Goal: Task Accomplishment & Management: Manage account settings

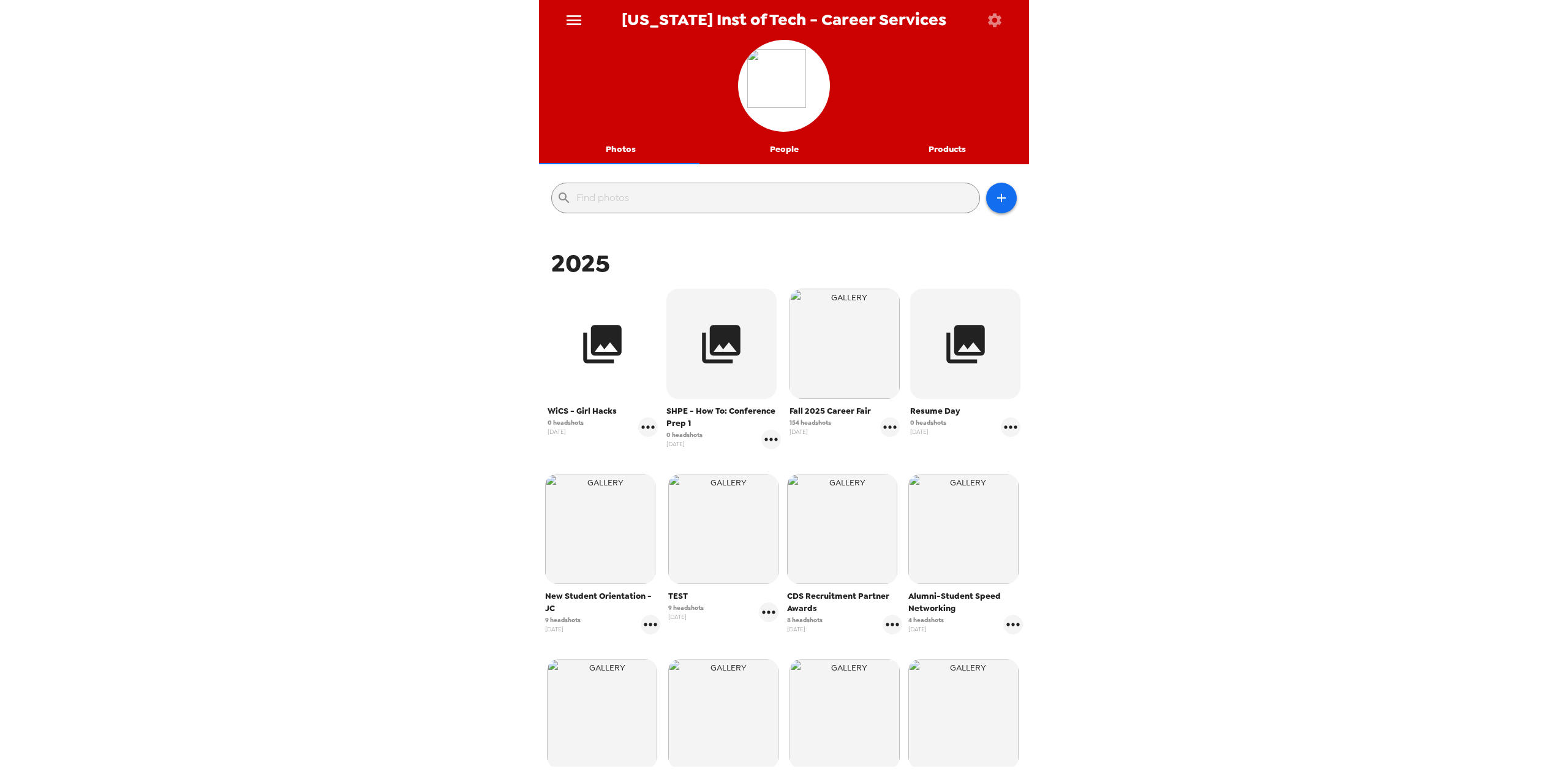
click at [612, 345] on icon "button" at bounding box center [603, 343] width 39 height 39
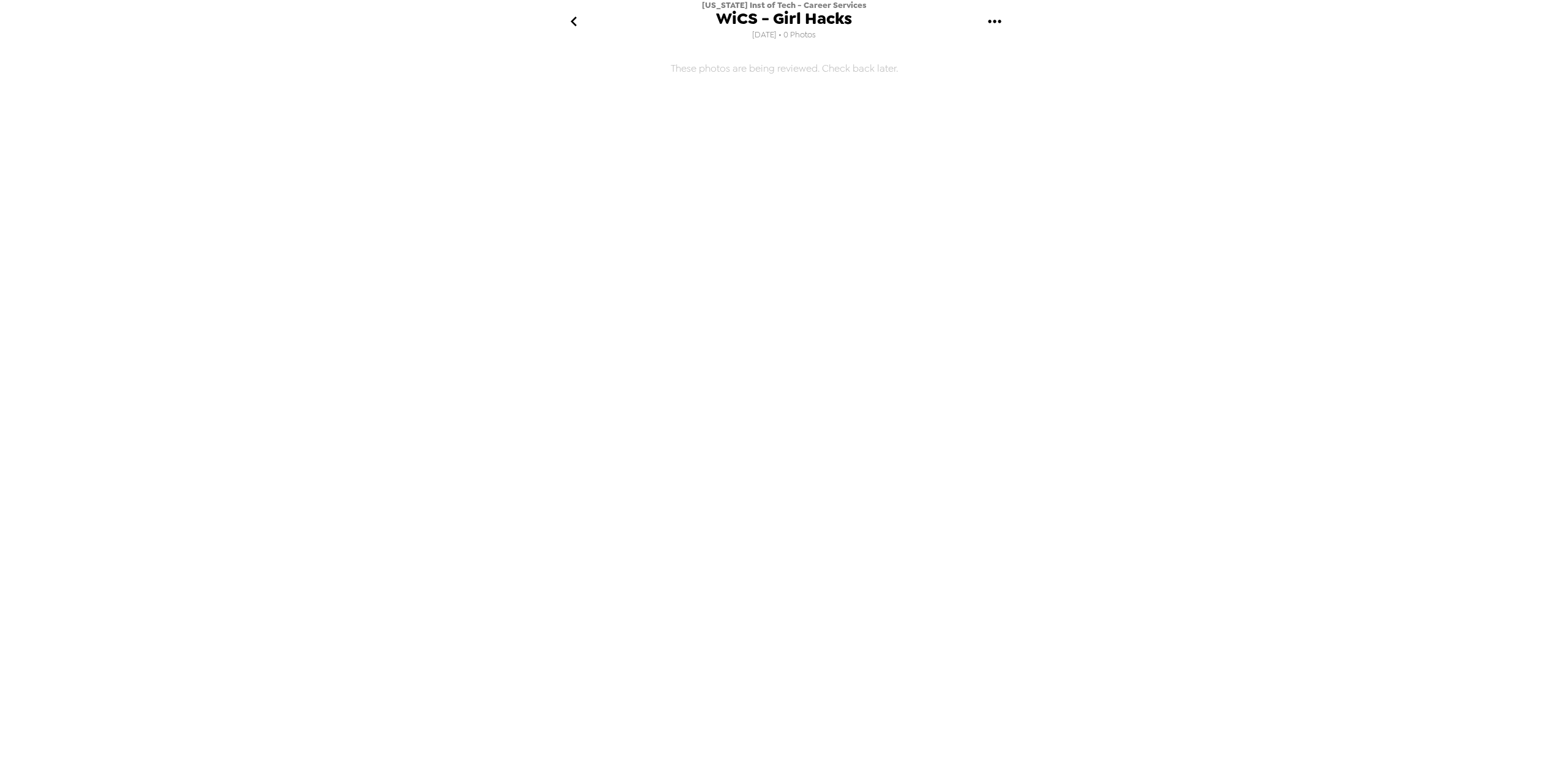
click at [999, 18] on icon "gallery menu" at bounding box center [995, 22] width 20 height 20
click at [1006, 59] on div at bounding box center [996, 57] width 22 height 15
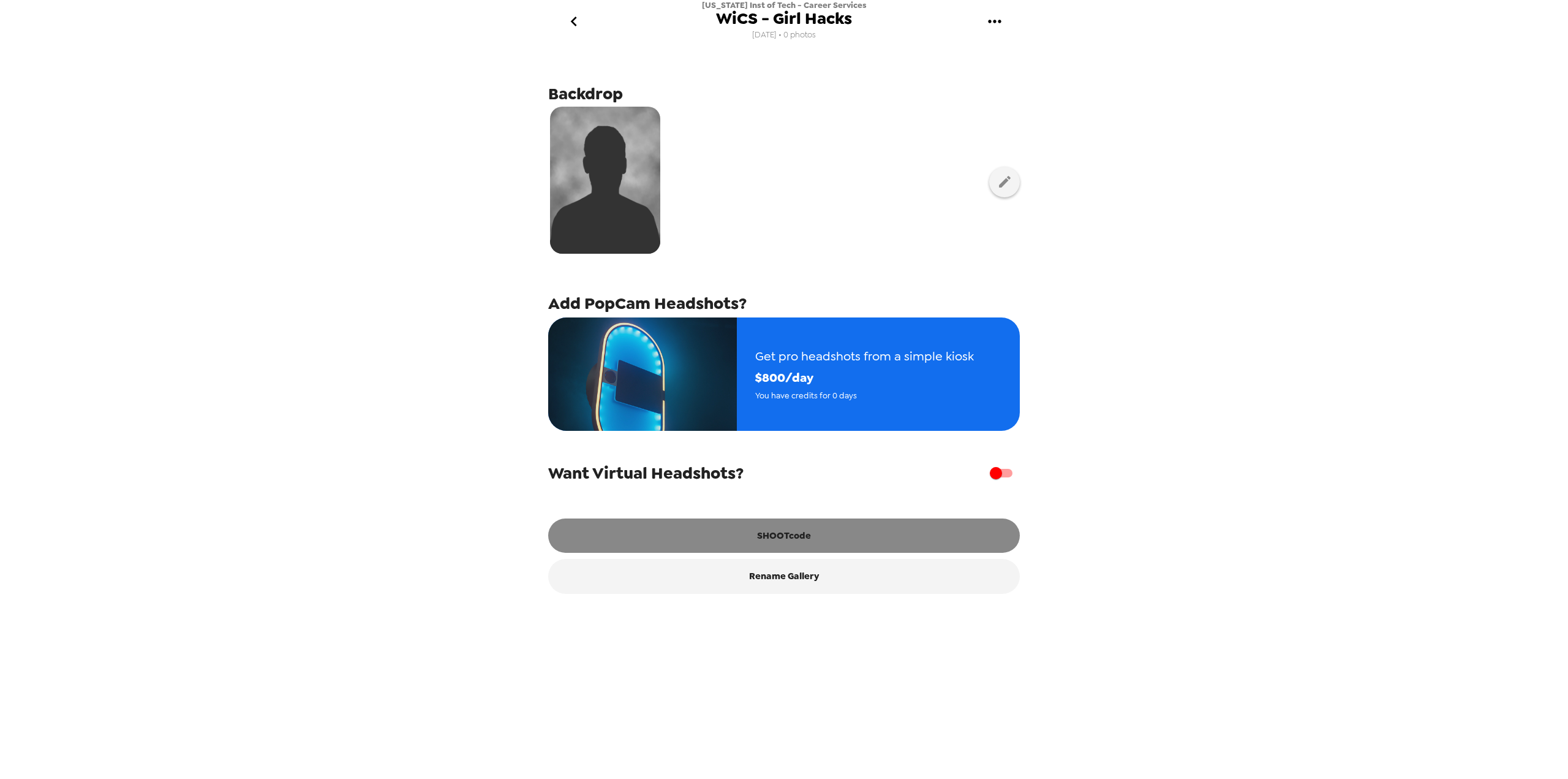
click at [843, 543] on button "SHOOTcode" at bounding box center [784, 535] width 472 height 35
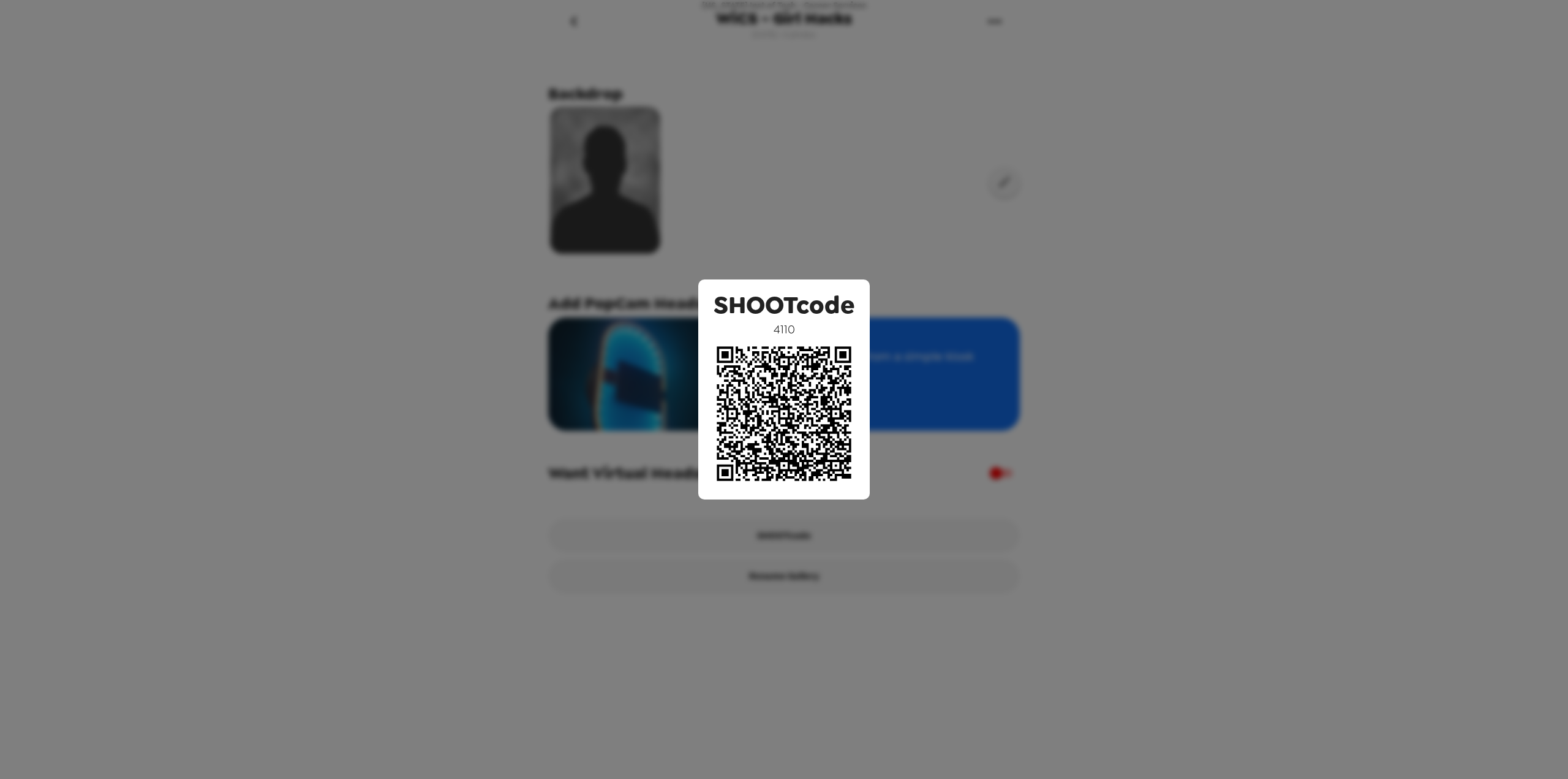
click at [967, 291] on div "SHOOTcode 4110" at bounding box center [784, 389] width 1568 height 779
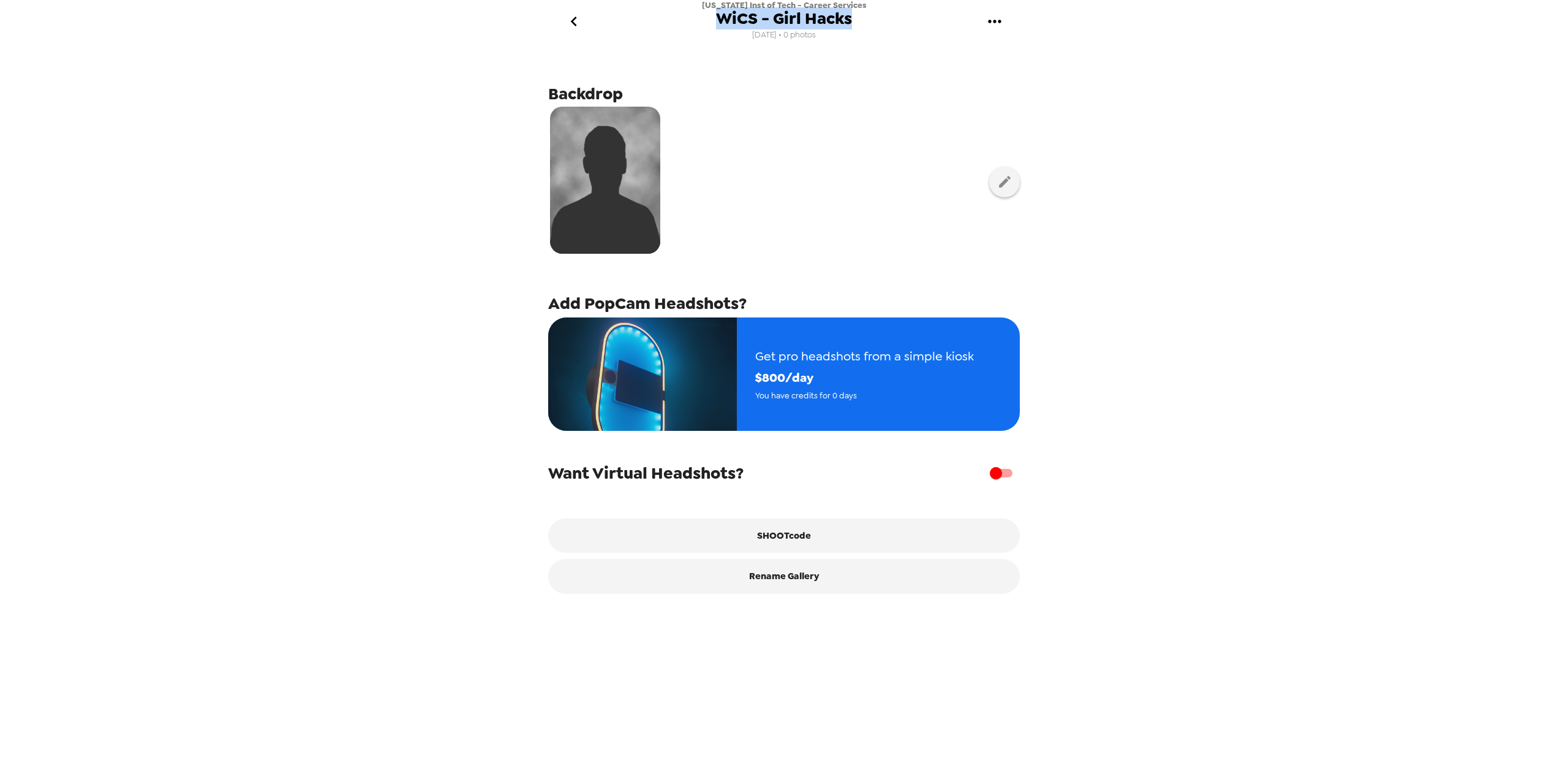
drag, startPoint x: 819, startPoint y: 22, endPoint x: 852, endPoint y: 18, distance: 33.2
click at [852, 18] on div "[US_STATE] Inst of Tech - Career Services WiCS - Girl Hacks [DATE] • 0 photos" at bounding box center [784, 22] width 490 height 43
copy div "WiCS - Girl Hacks"
click at [1224, 311] on div "New Jersey Inst of Tech - Career Services WiCS - Girl Hacks 9/25/25 • 0 photos …" at bounding box center [784, 389] width 1568 height 779
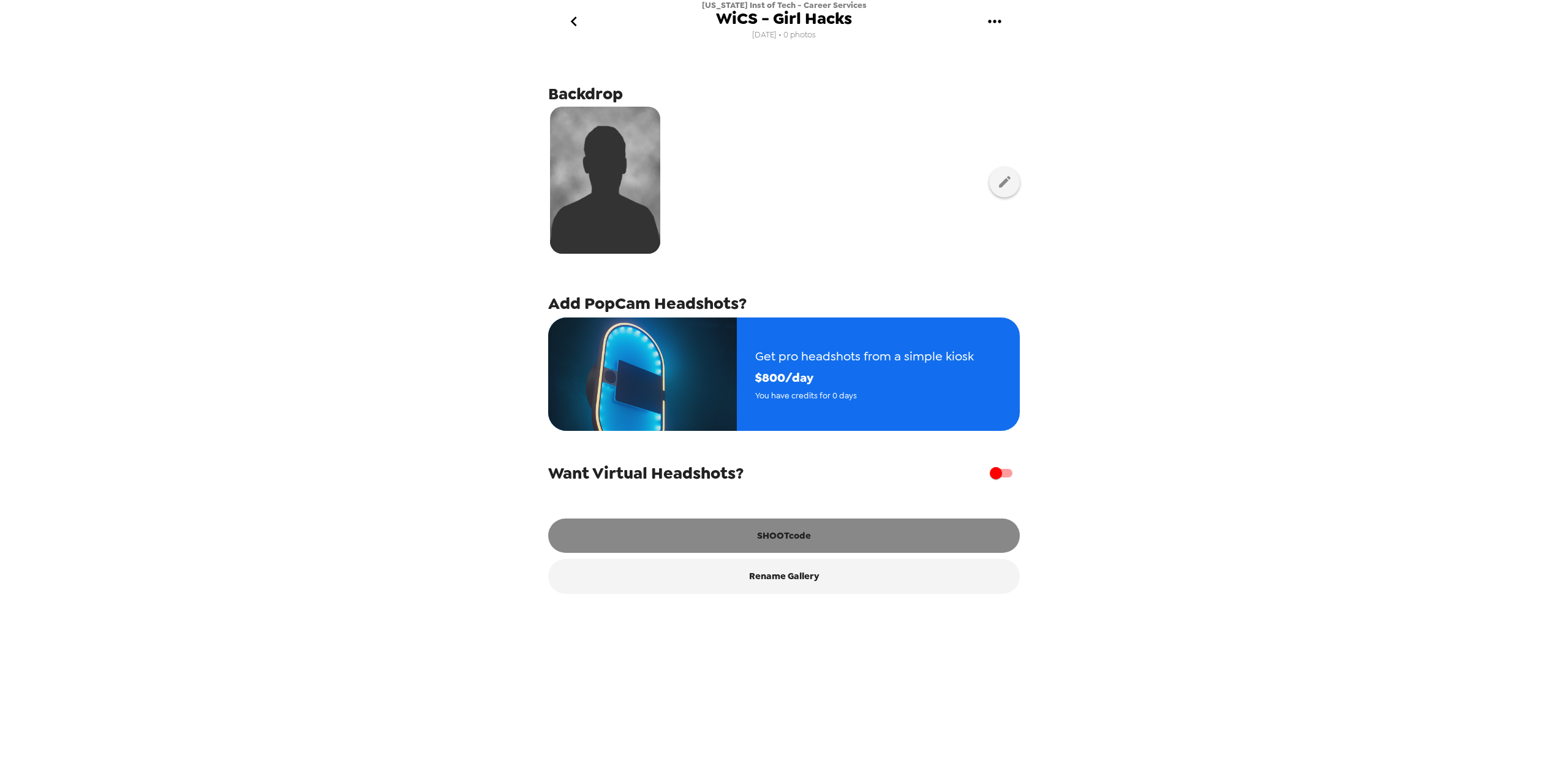
click at [824, 543] on button "SHOOTcode" at bounding box center [784, 535] width 472 height 35
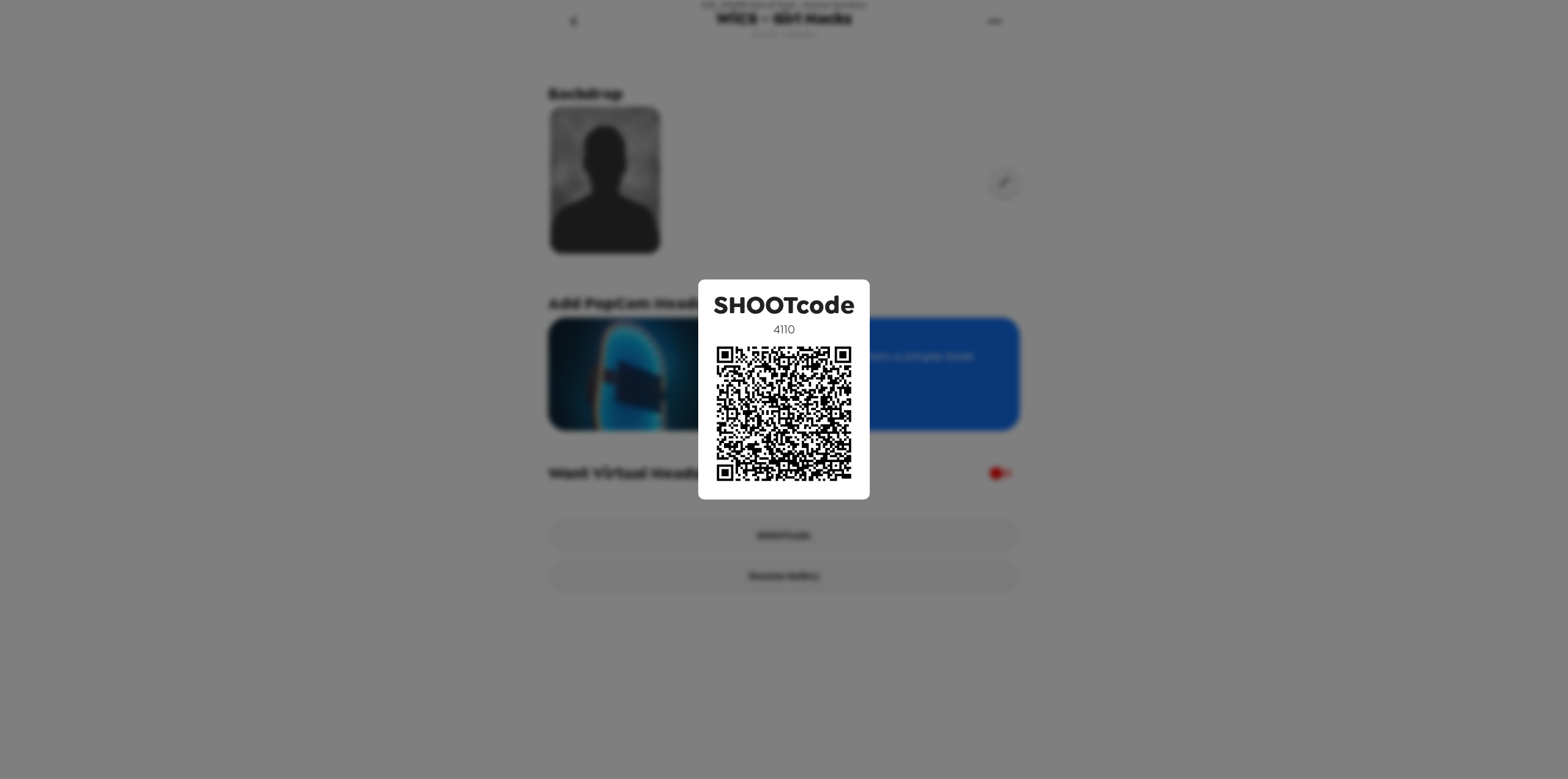
click at [1210, 329] on div "SHOOTcode 4110" at bounding box center [784, 389] width 1568 height 779
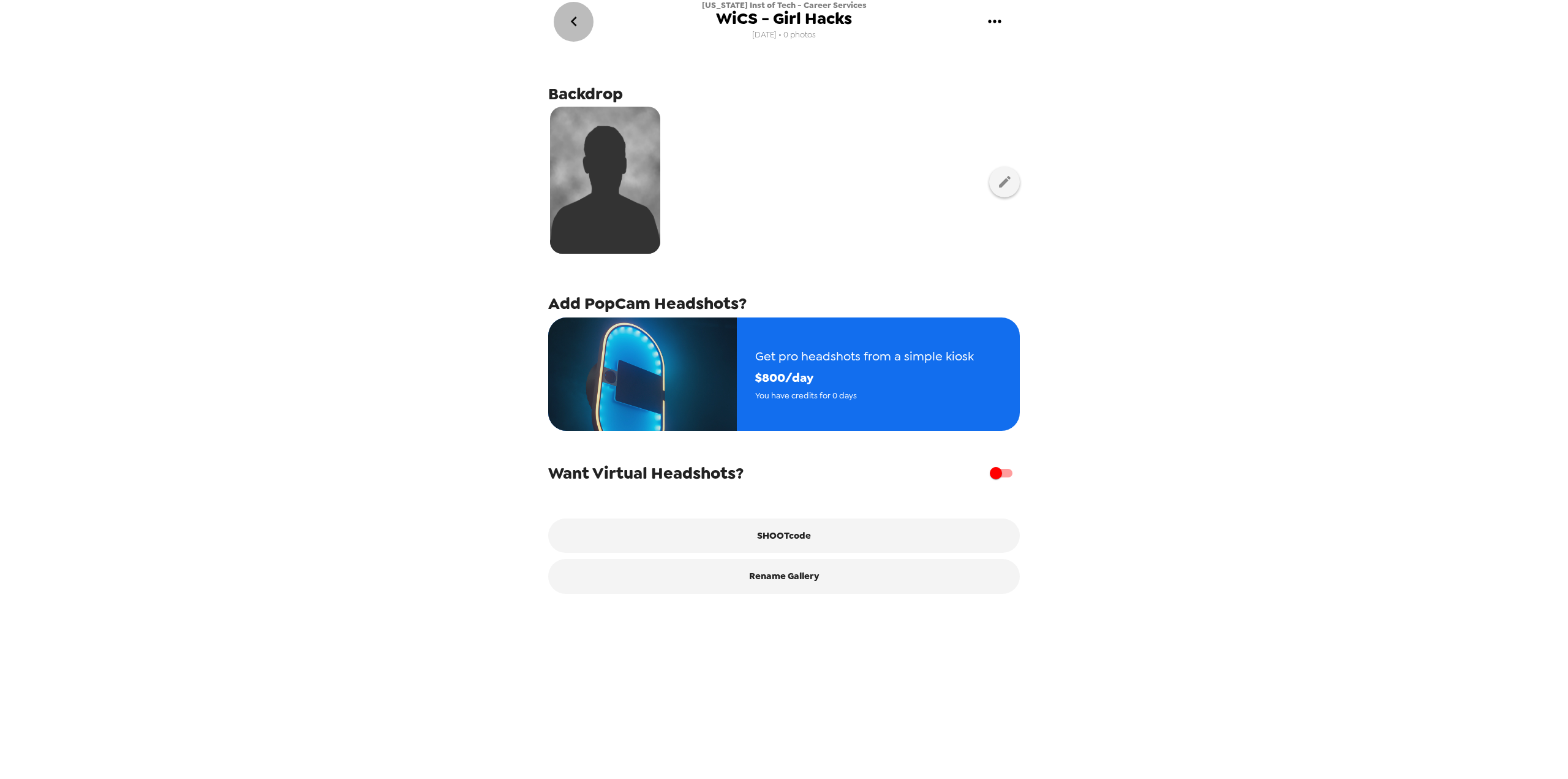
click at [582, 25] on icon "go back" at bounding box center [574, 22] width 20 height 20
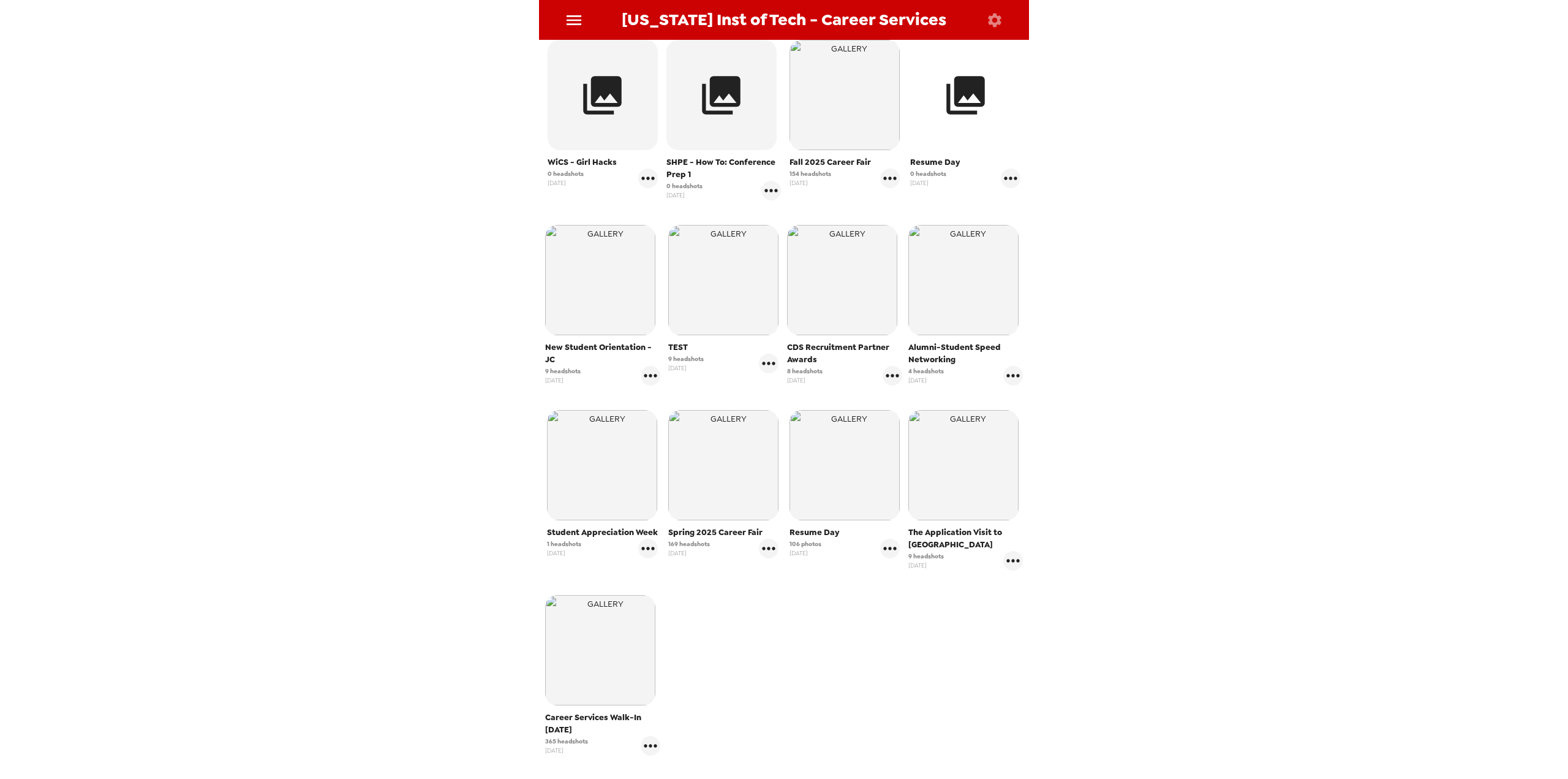
scroll to position [103, 0]
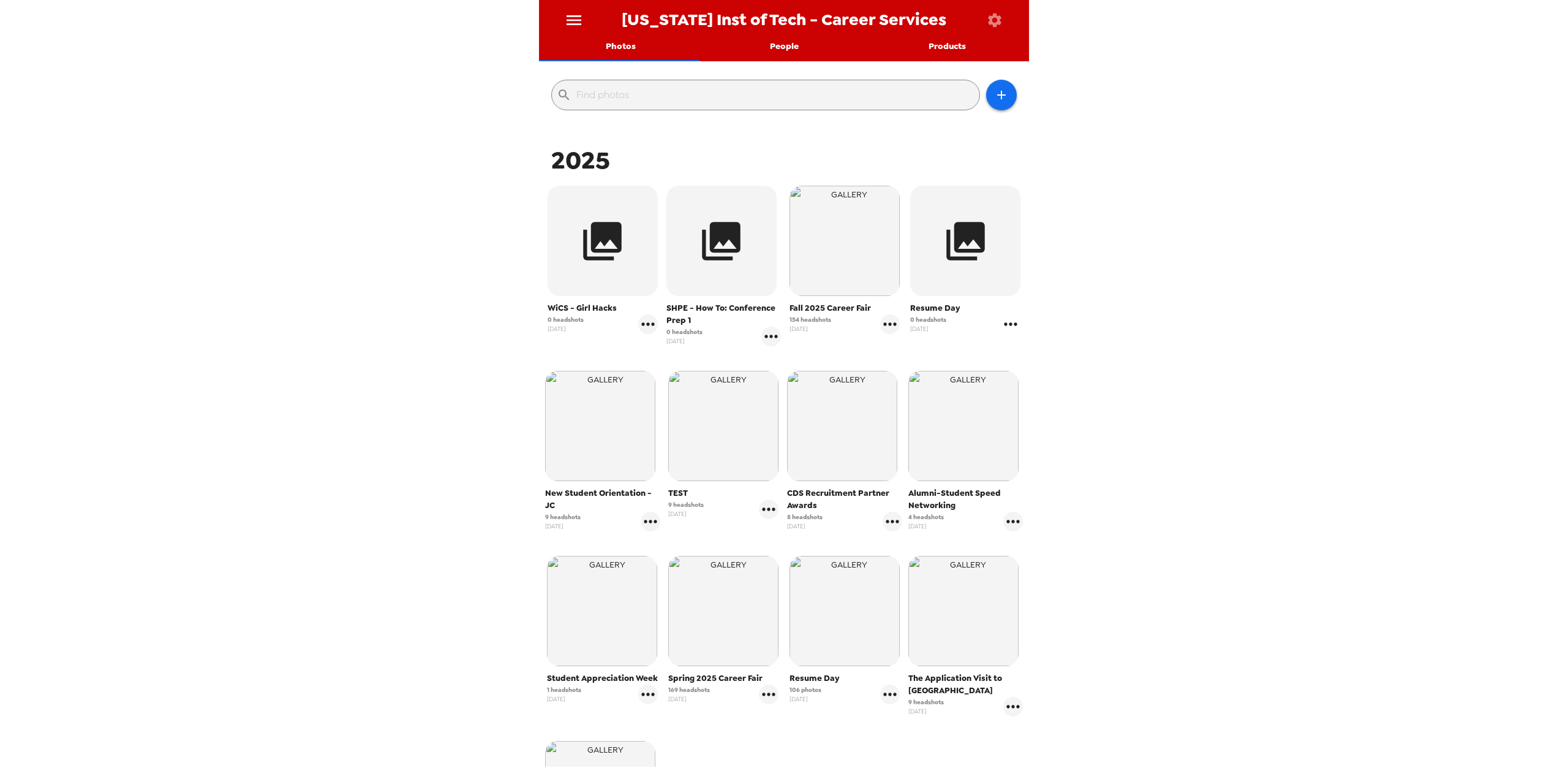
click at [1001, 326] on icon "gallery menu" at bounding box center [1011, 324] width 20 height 20
click at [997, 326] on div at bounding box center [784, 389] width 1568 height 779
click at [1138, 282] on div "New Jersey Inst of Tech - Career Services Photos People Products ​ 2025 WiCS - …" at bounding box center [784, 389] width 1568 height 779
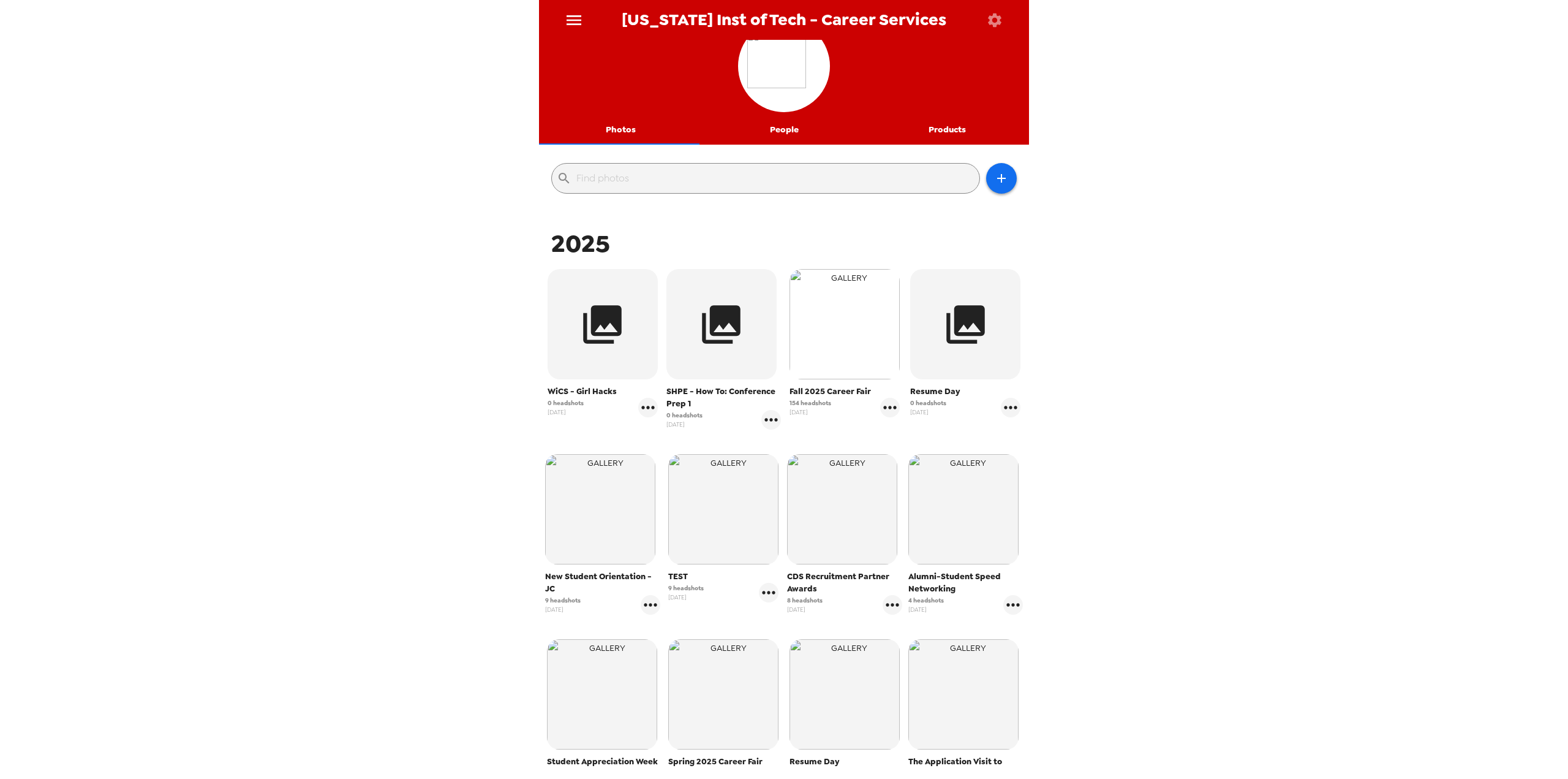
scroll to position [0, 0]
